Goal: Task Accomplishment & Management: Use online tool/utility

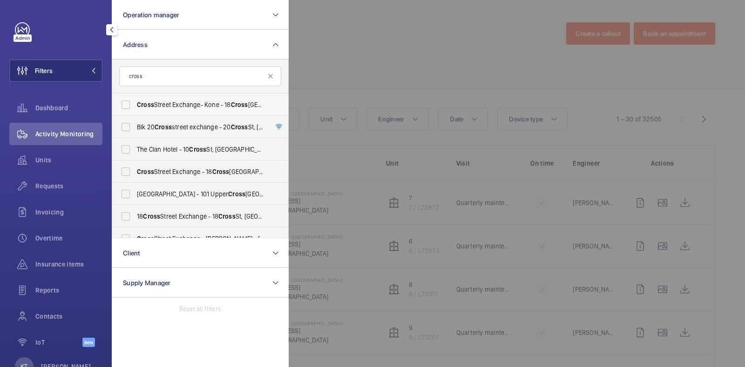
type input "cross"
click at [189, 108] on span "Cross Street Exchange- Kone - [STREET_ADDRESS]" at bounding box center [201, 104] width 128 height 9
click at [135, 108] on input "Cross Street Exchange- Kone - [STREET_ADDRESS]" at bounding box center [125, 104] width 19 height 19
checkbox input "true"
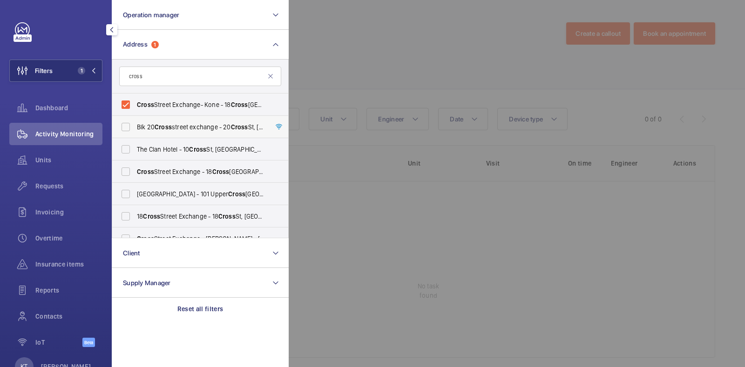
click at [189, 121] on label "Blk [STREET_ADDRESS][GEOGRAPHIC_DATA] - [STREET_ADDRESS] -" at bounding box center [193, 127] width 162 height 22
click at [135, 121] on input "Blk [STREET_ADDRESS][GEOGRAPHIC_DATA] - [STREET_ADDRESS] -" at bounding box center [125, 127] width 19 height 19
checkbox input "true"
click at [212, 172] on span "[GEOGRAPHIC_DATA] - [STREET_ADDRESS]" at bounding box center [201, 171] width 128 height 9
click at [135, 172] on input "[GEOGRAPHIC_DATA] - [STREET_ADDRESS]" at bounding box center [125, 171] width 19 height 19
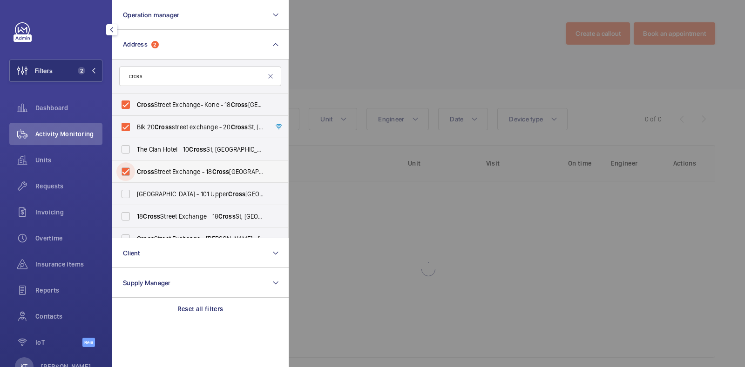
checkbox input "true"
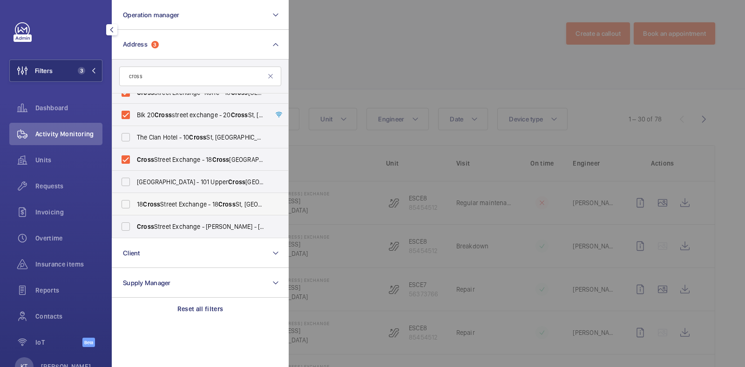
click at [207, 196] on label "[STREET_ADDRESS] - [STREET_ADDRESS] -" at bounding box center [193, 204] width 162 height 22
click at [135, 196] on input "[STREET_ADDRESS] - [STREET_ADDRESS] -" at bounding box center [125, 204] width 19 height 19
checkbox input "true"
click at [226, 228] on span "Cross Street Exchange - [PERSON_NAME] - [STREET_ADDRESS]" at bounding box center [201, 226] width 128 height 9
click at [135, 228] on input "Cross Street Exchange - [PERSON_NAME] - [STREET_ADDRESS]" at bounding box center [125, 226] width 19 height 19
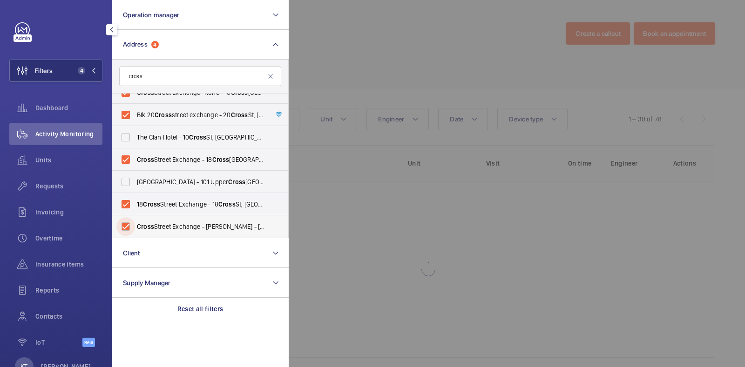
checkbox input "true"
click at [343, 76] on div at bounding box center [661, 183] width 745 height 367
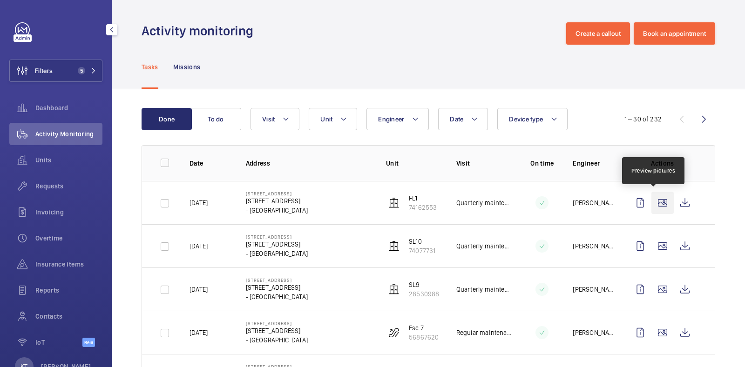
click at [651, 205] on wm-front-icon-button at bounding box center [662, 203] width 22 height 22
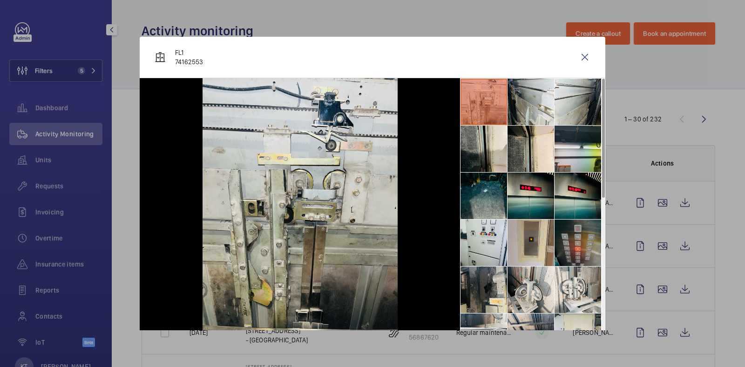
click at [559, 234] on li at bounding box center [577, 243] width 47 height 47
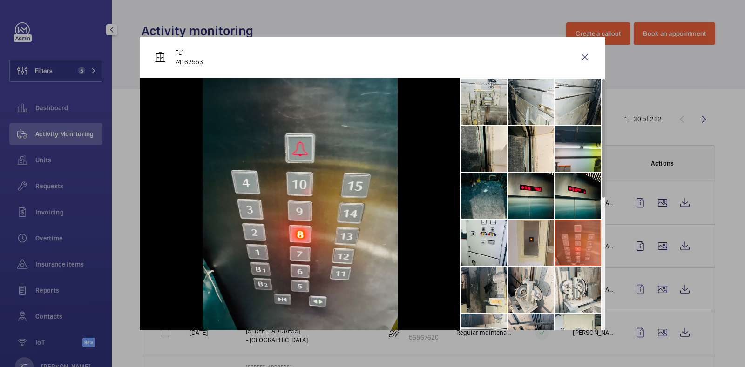
click at [502, 33] on div at bounding box center [372, 183] width 745 height 367
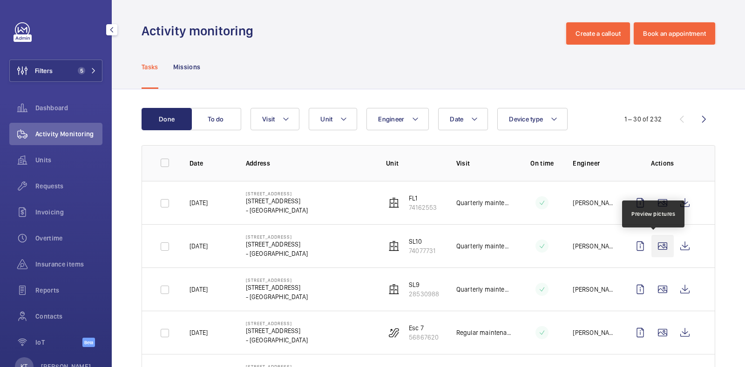
click at [651, 242] on wm-front-icon-button at bounding box center [662, 246] width 22 height 22
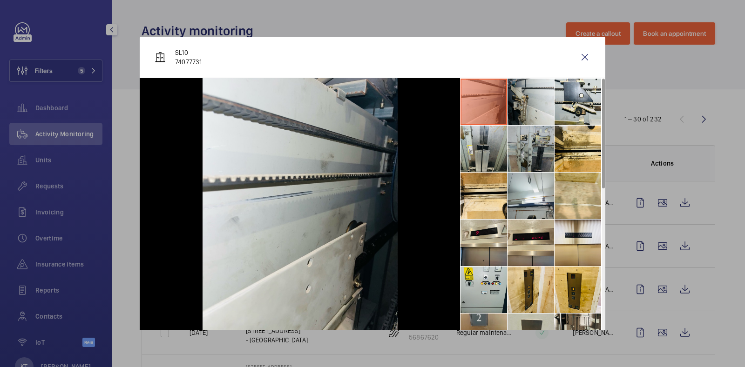
scroll to position [58, 0]
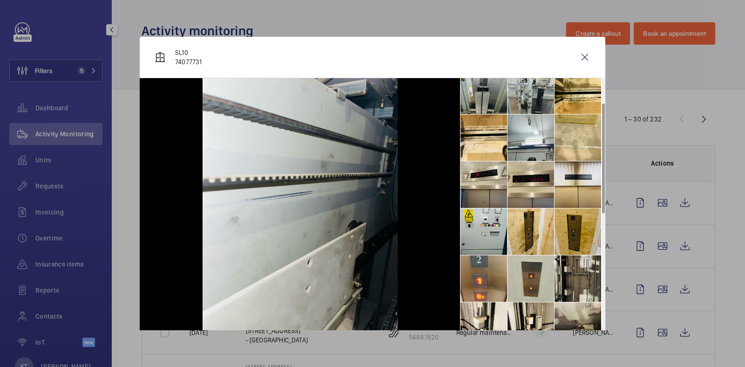
click at [572, 234] on li at bounding box center [577, 232] width 47 height 47
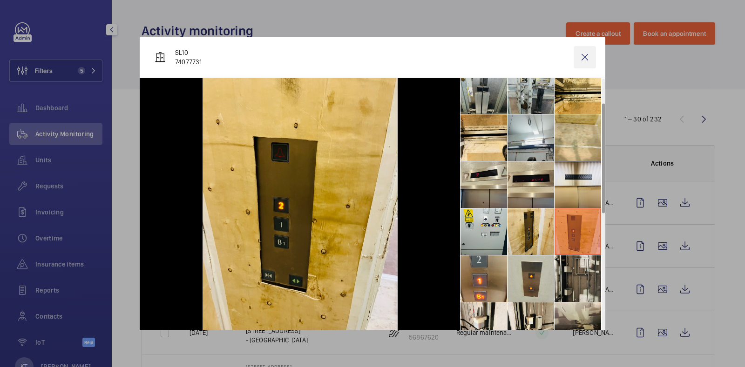
click at [579, 58] on wm-front-icon-button at bounding box center [584, 57] width 22 height 22
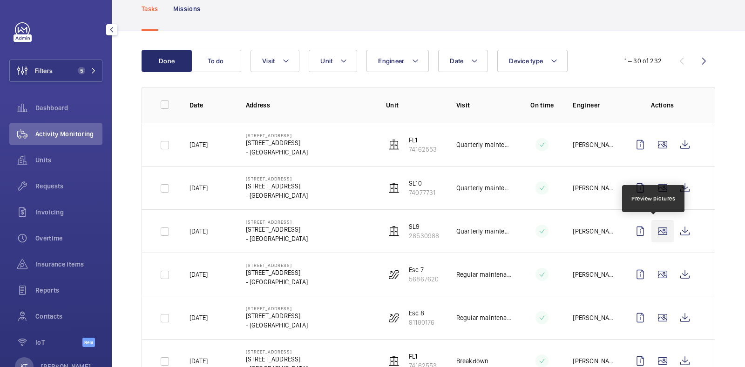
click at [654, 234] on wm-front-icon-button at bounding box center [662, 231] width 22 height 22
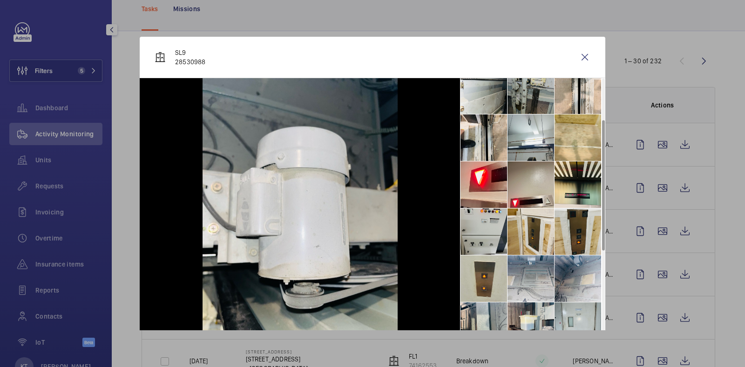
scroll to position [116, 0]
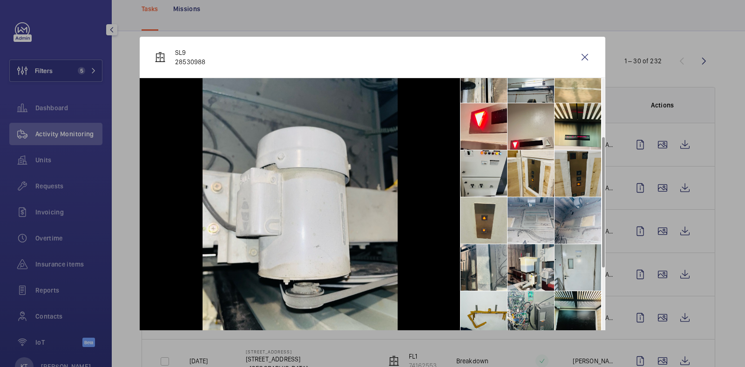
click at [565, 169] on li at bounding box center [577, 173] width 47 height 47
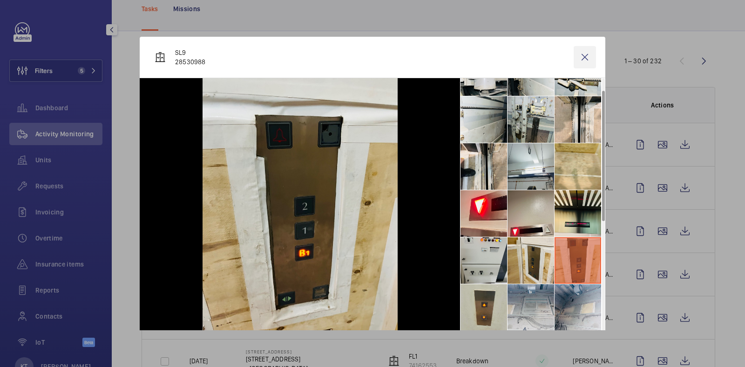
scroll to position [24, 0]
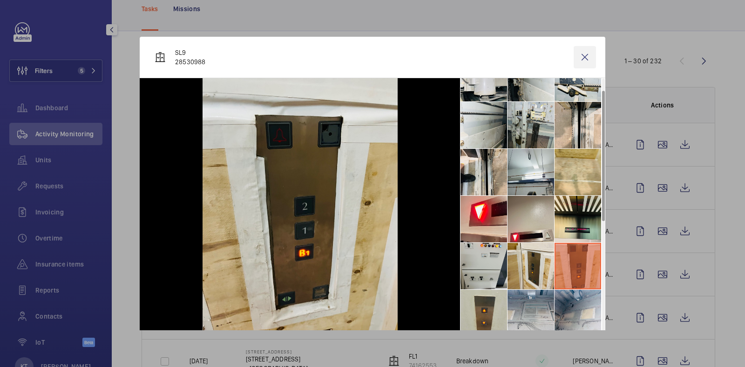
click at [583, 55] on wm-front-icon-button at bounding box center [584, 57] width 22 height 22
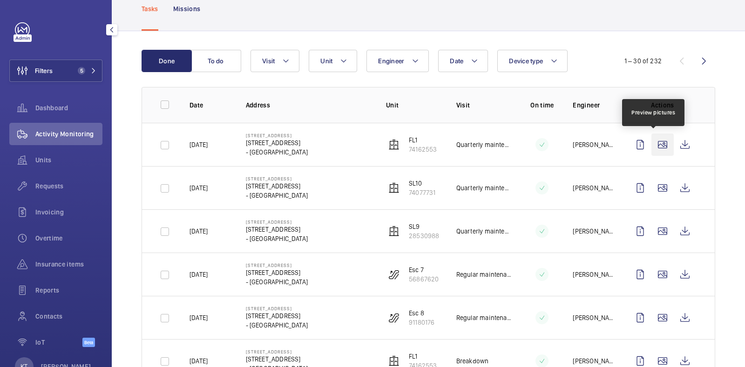
click at [651, 140] on wm-front-icon-button at bounding box center [662, 145] width 22 height 22
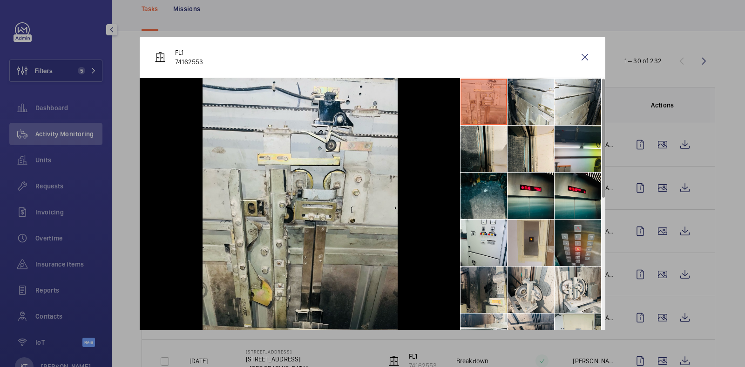
click at [584, 239] on li at bounding box center [577, 243] width 47 height 47
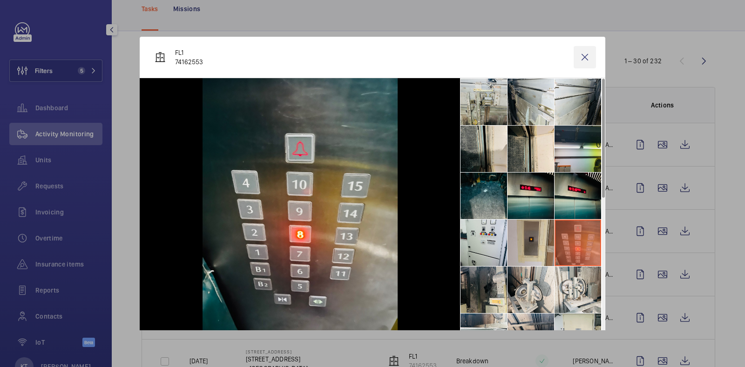
click at [580, 57] on wm-front-icon-button at bounding box center [584, 57] width 22 height 22
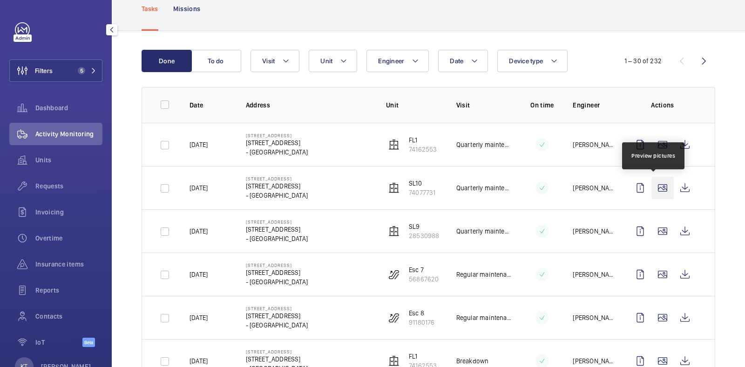
click at [655, 196] on wm-front-icon-button at bounding box center [662, 188] width 22 height 22
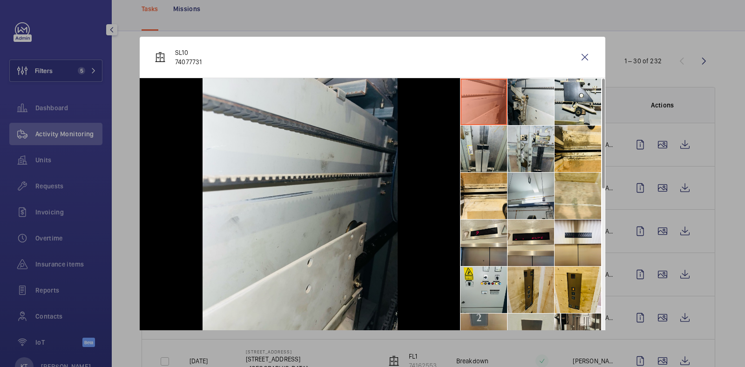
click at [538, 278] on li at bounding box center [530, 290] width 47 height 47
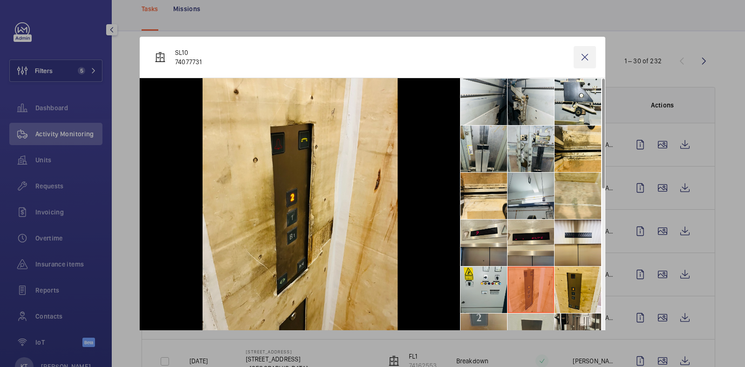
click at [581, 57] on wm-front-icon-button at bounding box center [584, 57] width 22 height 22
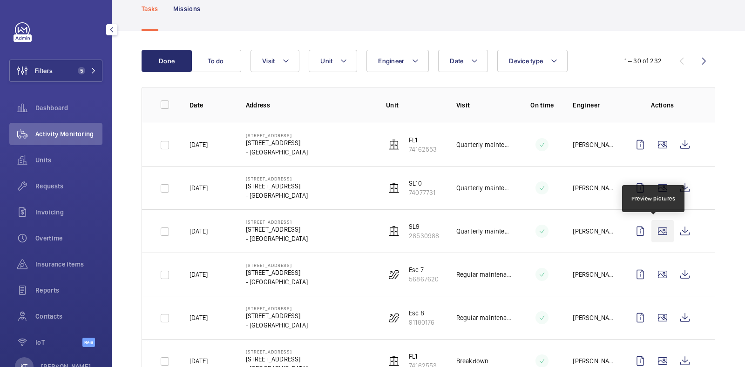
click at [660, 228] on wm-front-icon-button at bounding box center [662, 231] width 22 height 22
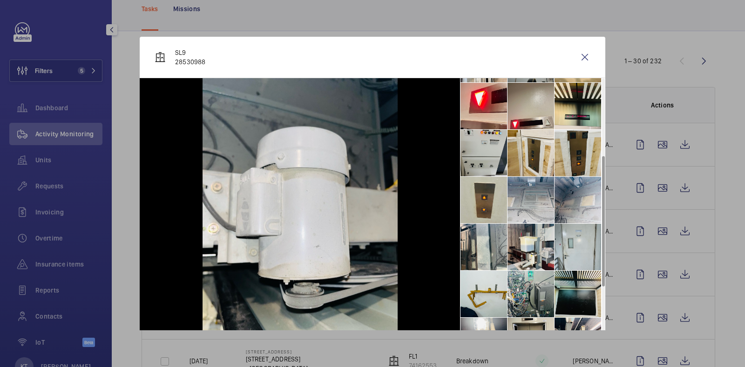
scroll to position [175, 0]
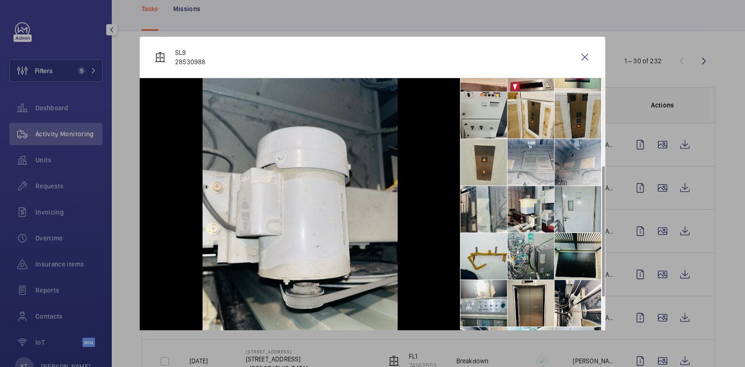
click at [578, 129] on li at bounding box center [577, 115] width 47 height 47
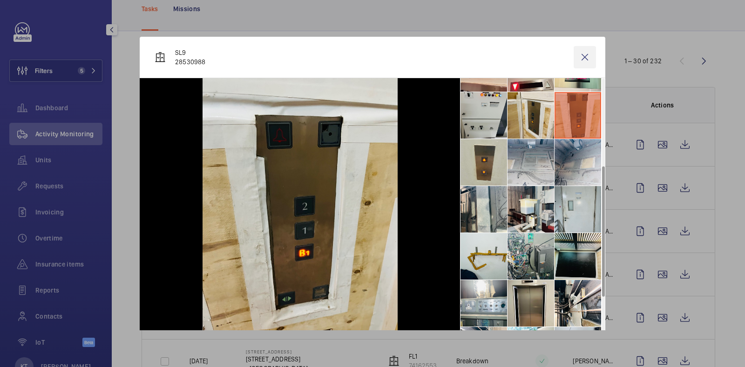
click at [573, 54] on wm-front-icon-button at bounding box center [584, 57] width 22 height 22
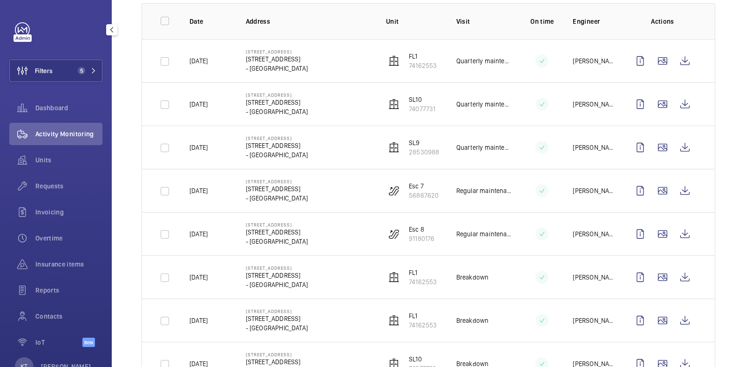
scroll to position [0, 0]
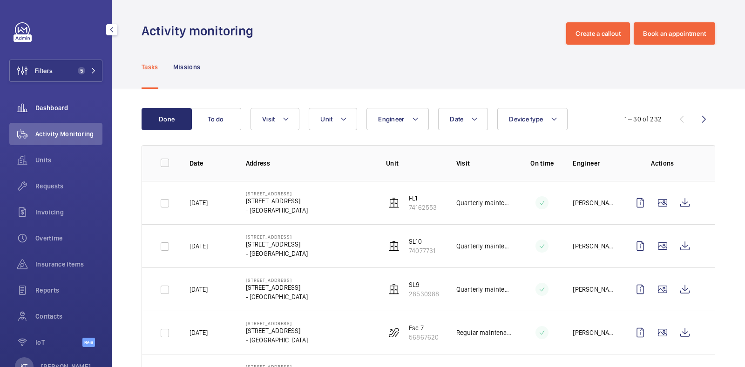
click at [77, 105] on span "Dashboard" at bounding box center [68, 107] width 67 height 9
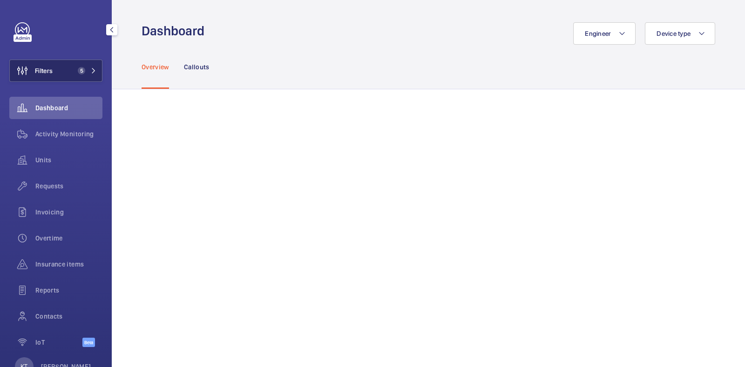
click at [93, 74] on span "5" at bounding box center [85, 70] width 22 height 7
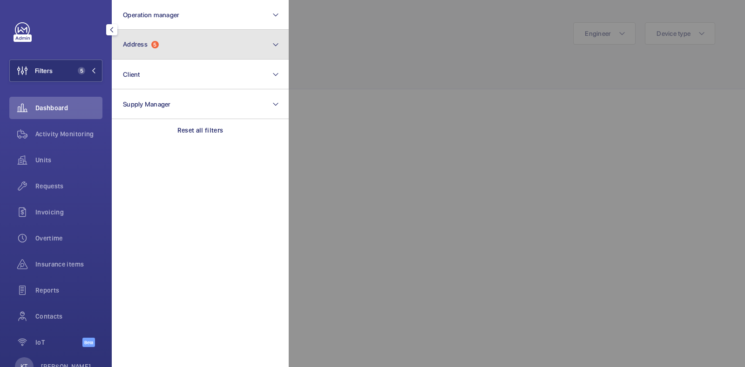
click at [198, 52] on button "Address 5" at bounding box center [200, 45] width 177 height 30
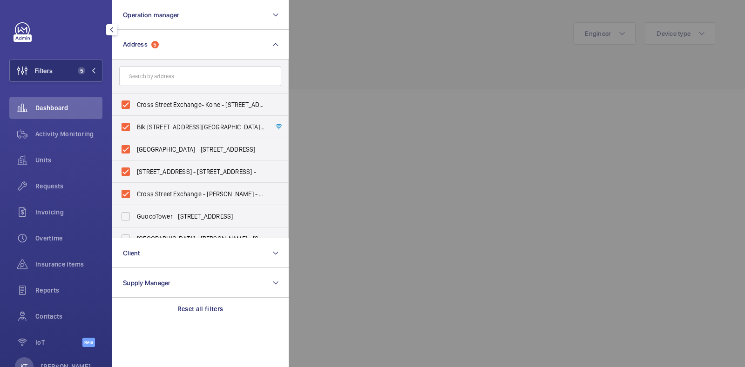
click at [511, 58] on div at bounding box center [661, 183] width 745 height 367
